Goal: Task Accomplishment & Management: Use online tool/utility

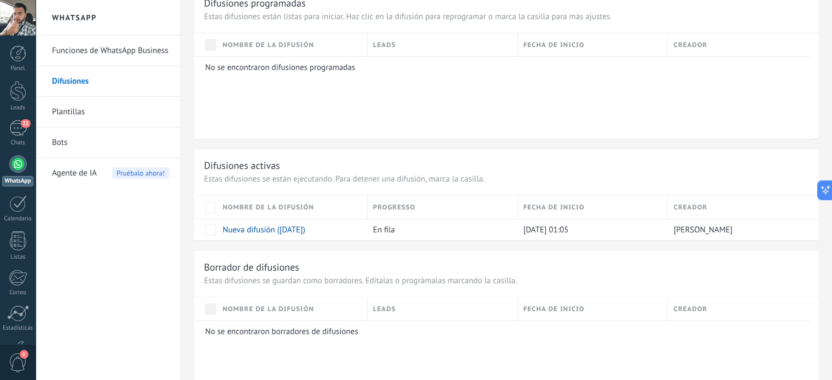
scroll to position [438, 0]
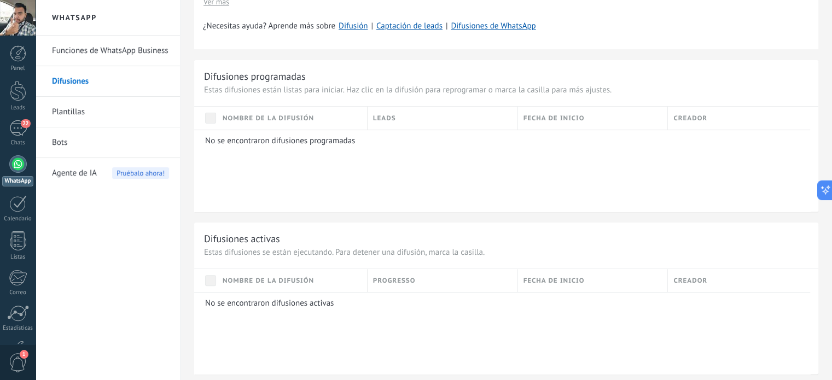
scroll to position [654, 0]
